Goal: Transaction & Acquisition: Purchase product/service

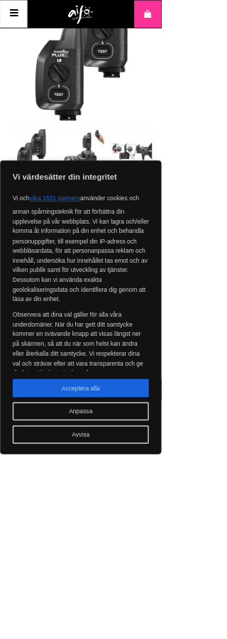
scroll to position [165, 0]
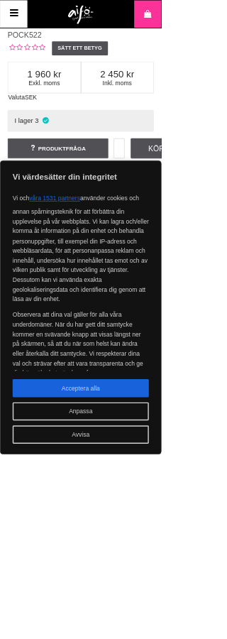
scroll to position [535, 0]
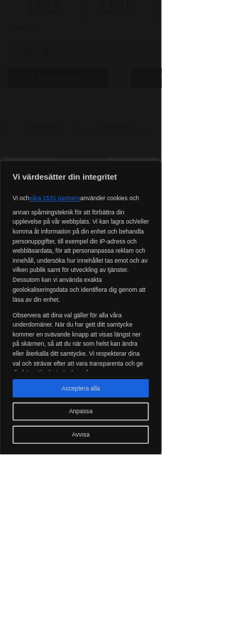
scroll to position [833, 0]
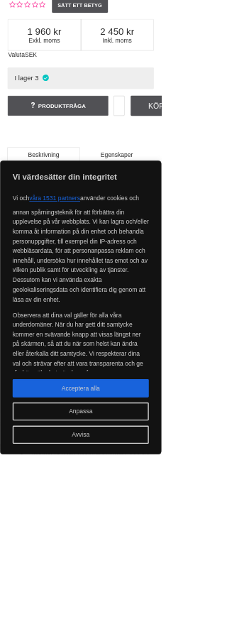
scroll to position [564, 0]
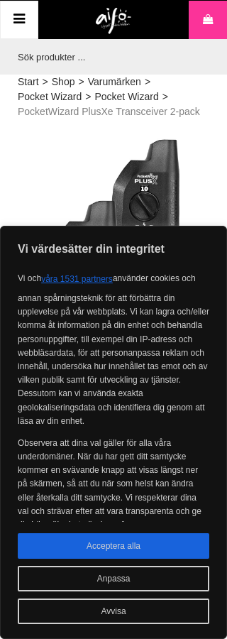
scroll to position [564, 0]
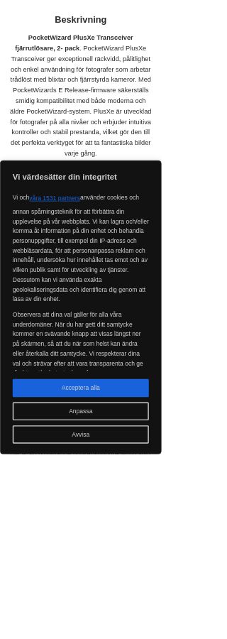
scroll to position [799, 0]
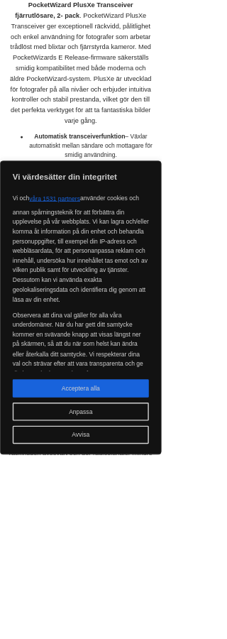
scroll to position [844, 0]
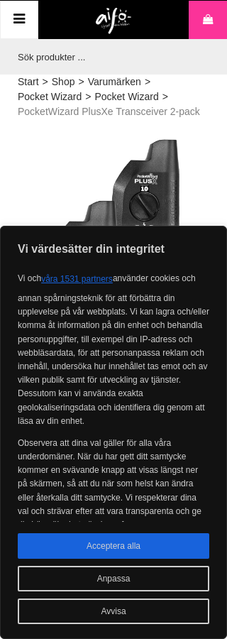
scroll to position [872, 0]
